Goal: Task Accomplishment & Management: Manage account settings

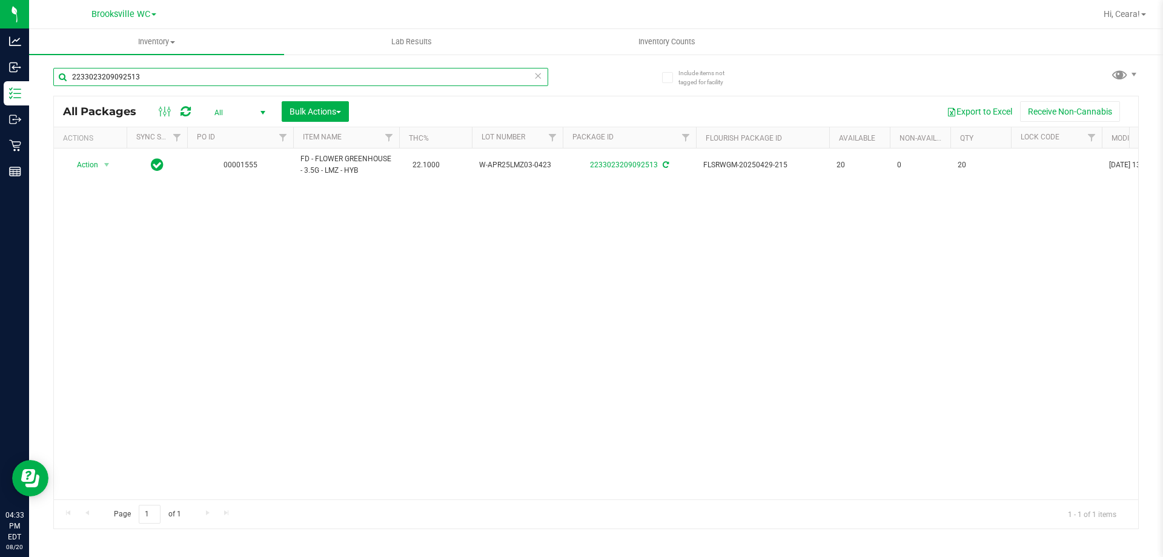
click at [371, 68] on input "2233023209092513" at bounding box center [300, 77] width 495 height 18
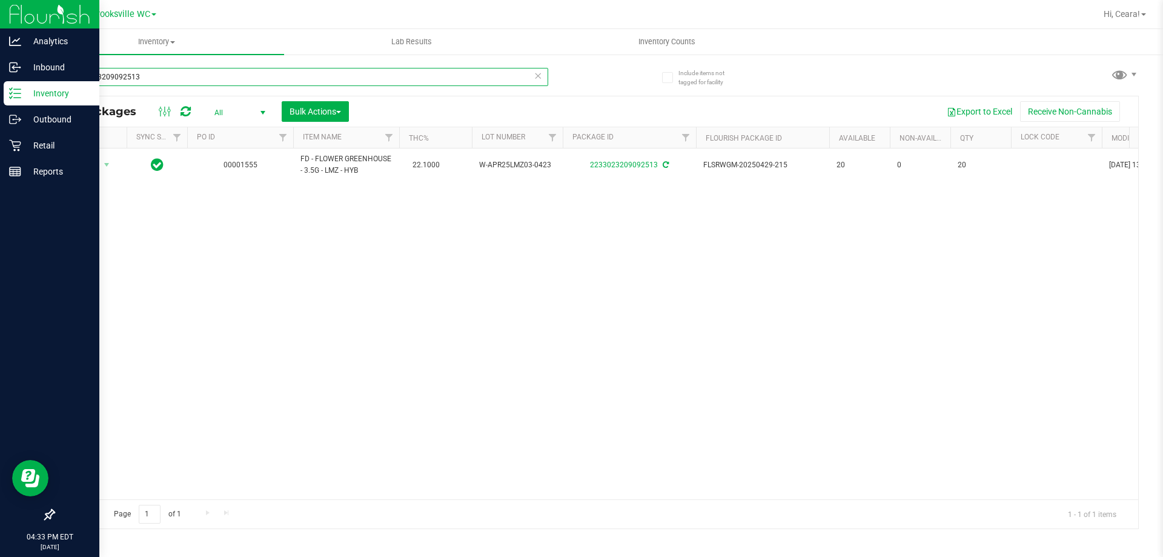
drag, startPoint x: 371, startPoint y: 68, endPoint x: 184, endPoint y: 115, distance: 193.7
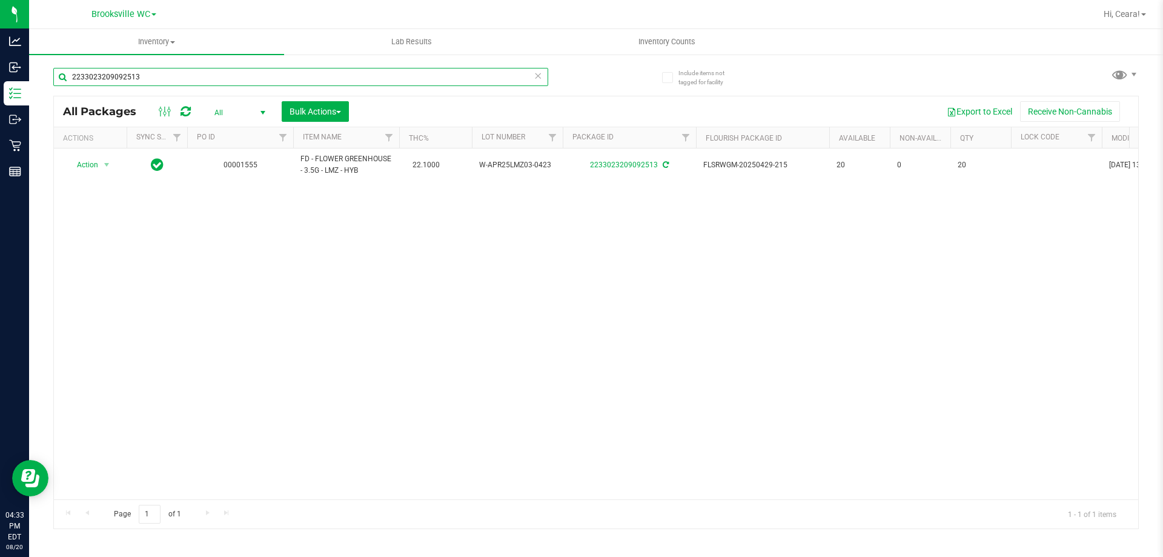
click at [14, 93] on div "Analytics Inbound Inventory Outbound Retail Reports 04:33 PM EDT 08/20/2025 08/…" at bounding box center [581, 278] width 1163 height 557
click at [334, 109] on span "Bulk Actions" at bounding box center [315, 112] width 51 height 10
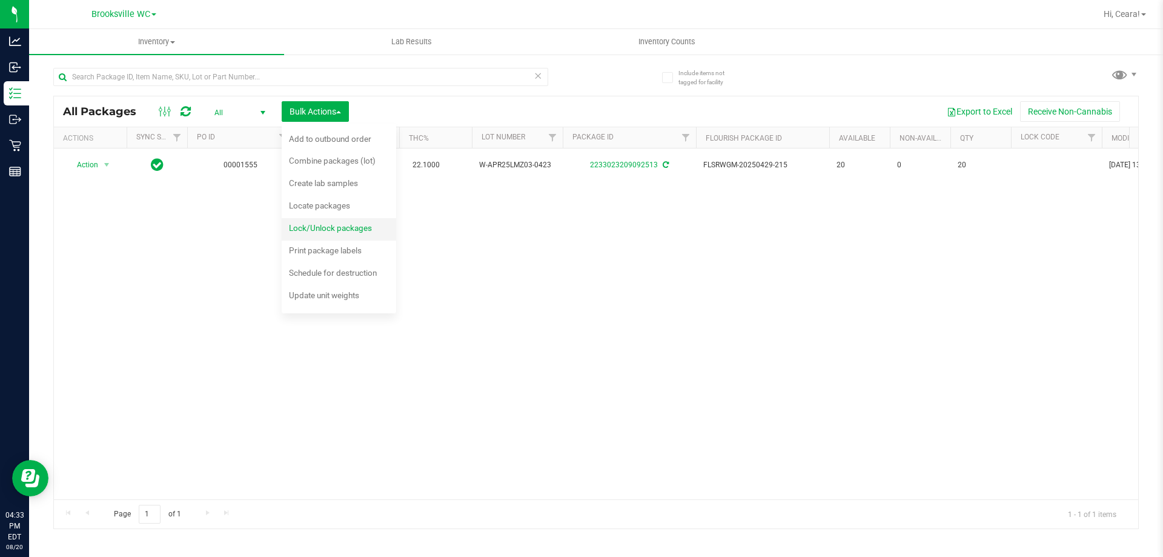
click at [338, 221] on div "Inventory All packages All inventory Waste log Create inventory Lab Results Inv…" at bounding box center [596, 293] width 1134 height 528
click at [346, 228] on div at bounding box center [596, 312] width 1084 height 432
click at [305, 226] on div at bounding box center [596, 312] width 1084 height 432
click at [314, 230] on div at bounding box center [596, 312] width 1084 height 432
click at [310, 230] on div at bounding box center [596, 312] width 1084 height 432
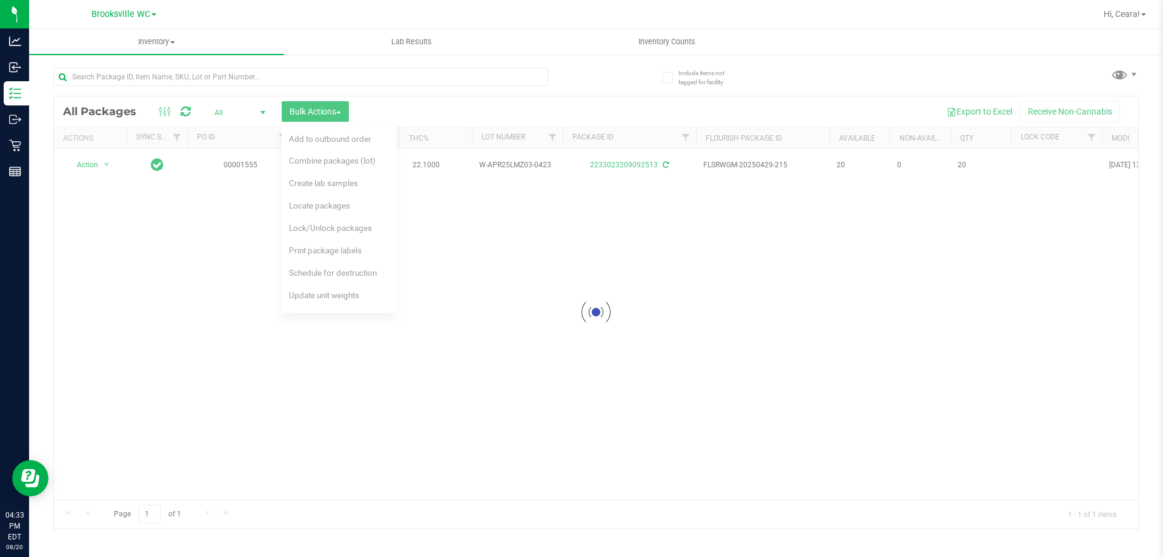
click at [310, 230] on div at bounding box center [596, 312] width 1084 height 432
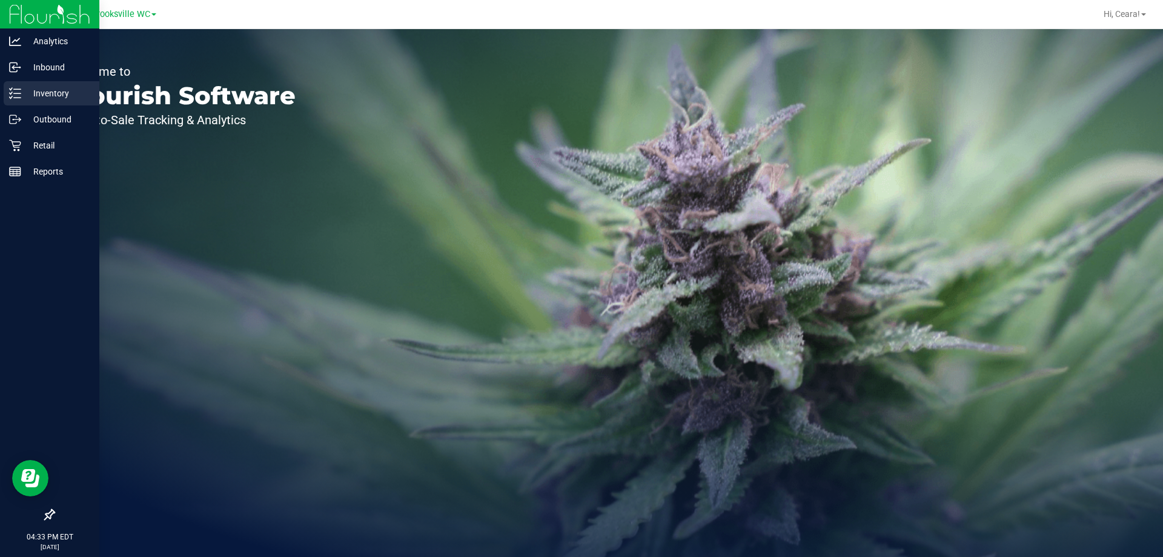
click at [66, 83] on div "Inventory" at bounding box center [52, 93] width 96 height 24
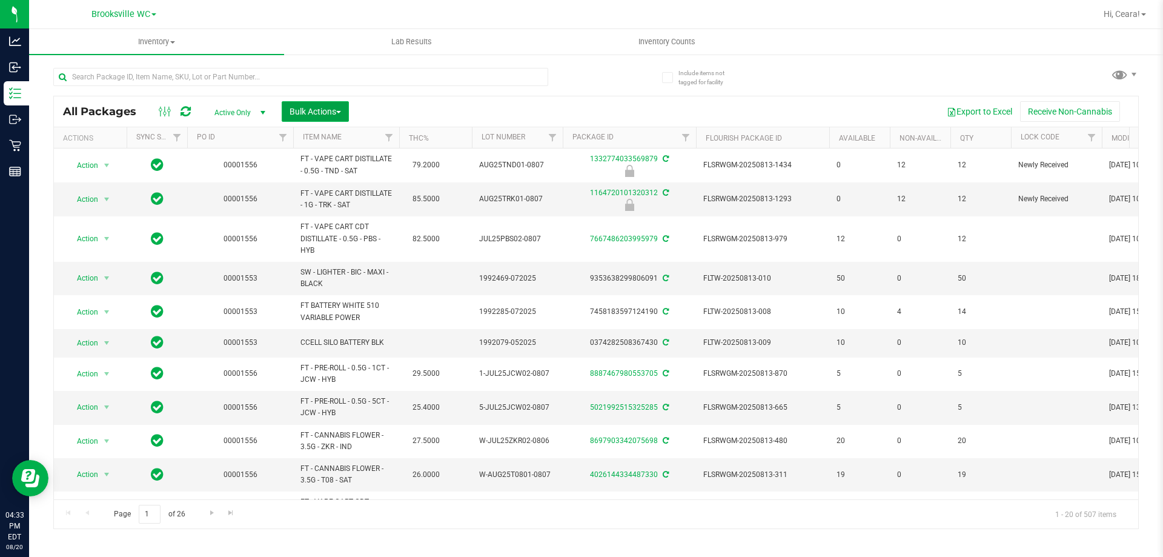
click at [297, 108] on span "Bulk Actions" at bounding box center [315, 112] width 51 height 10
click at [341, 231] on span "Lock/Unlock packages" at bounding box center [330, 228] width 83 height 10
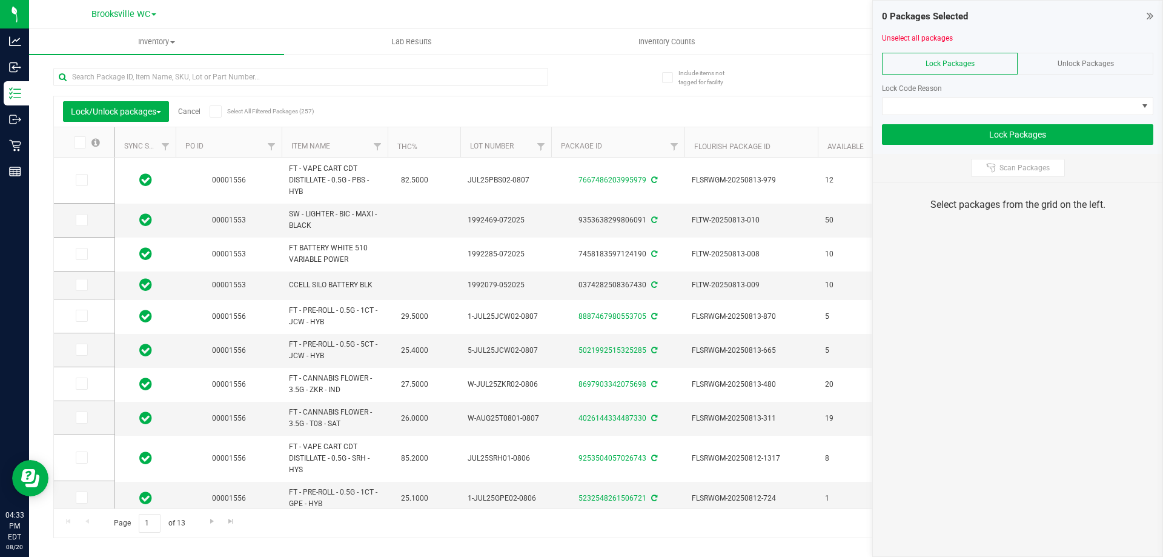
click at [1096, 53] on div "Unlock Packages" at bounding box center [1086, 64] width 136 height 22
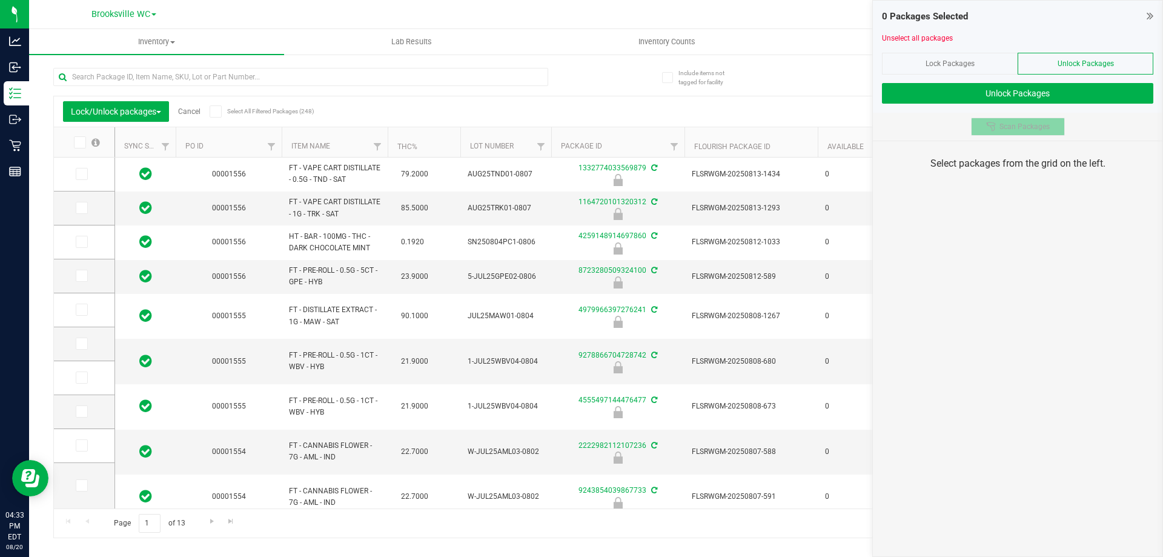
click at [1037, 130] on span "Scan Packages" at bounding box center [1025, 127] width 50 height 10
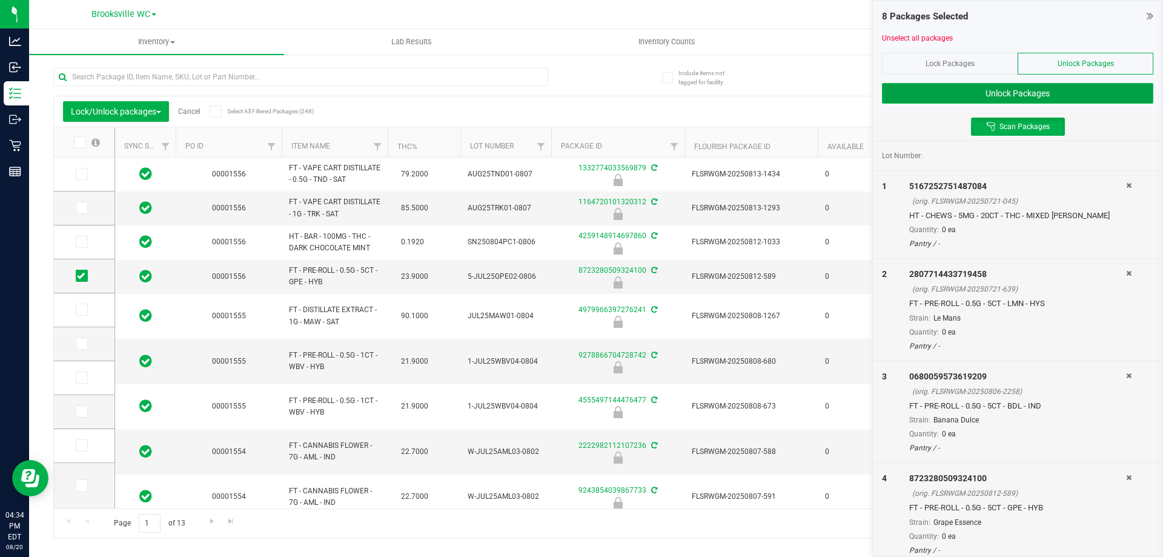
click at [953, 96] on button "Unlock Packages" at bounding box center [1017, 93] width 271 height 21
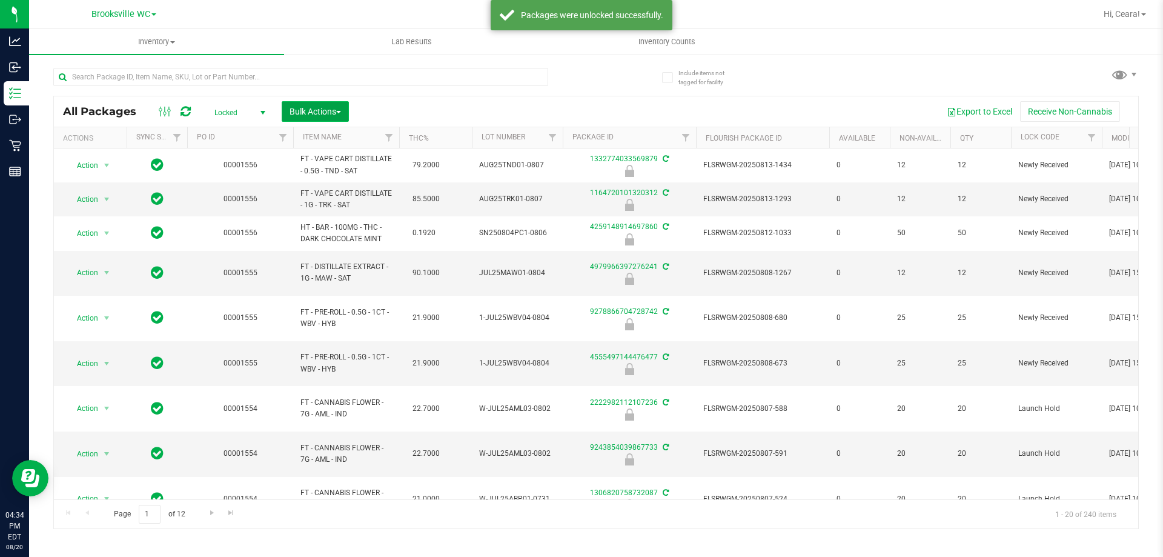
click at [313, 120] on button "Bulk Actions" at bounding box center [315, 111] width 67 height 21
click at [323, 228] on span "Lock/Unlock packages" at bounding box center [330, 228] width 83 height 10
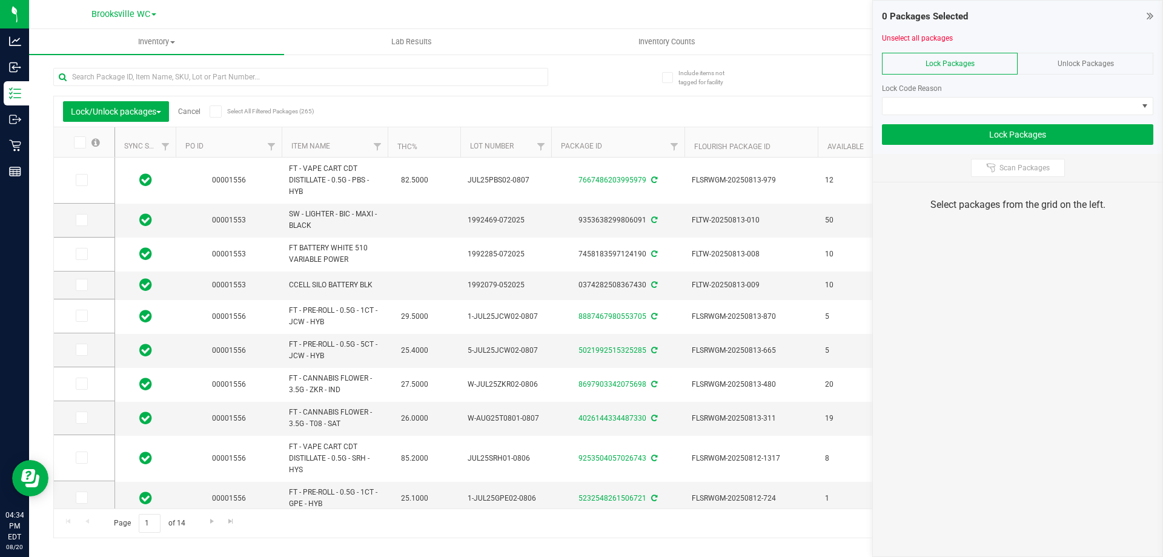
click at [352, 153] on th "Item Name" at bounding box center [335, 142] width 106 height 30
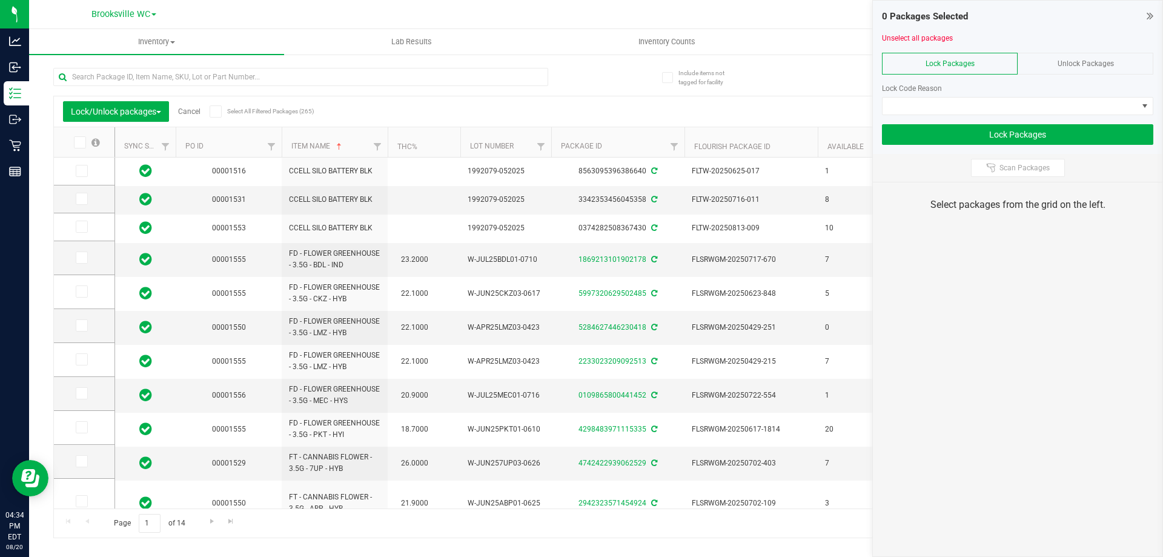
click at [1145, 18] on div "0 Packages Selected" at bounding box center [1017, 17] width 271 height 14
click at [1150, 18] on icon at bounding box center [1150, 16] width 7 height 12
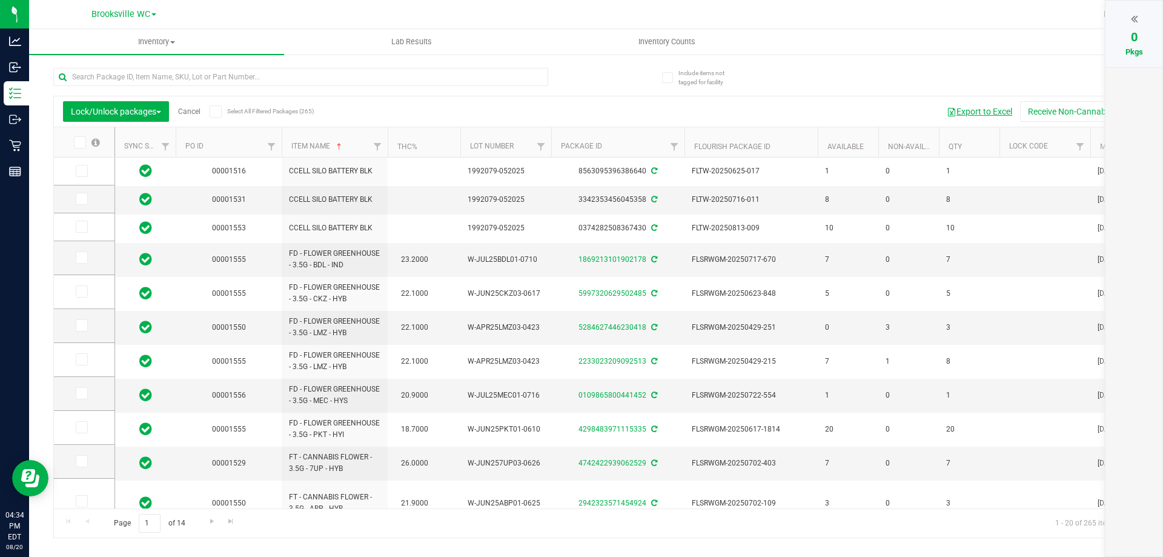
click at [1009, 104] on button "Export to Excel" at bounding box center [979, 111] width 81 height 21
